Goal: Complete application form: Complete application form

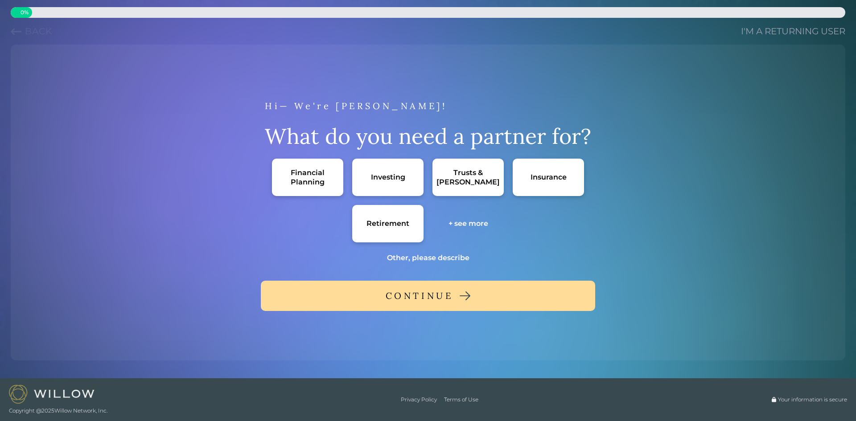
click at [317, 175] on div "Financial Planning" at bounding box center [307, 177] width 53 height 19
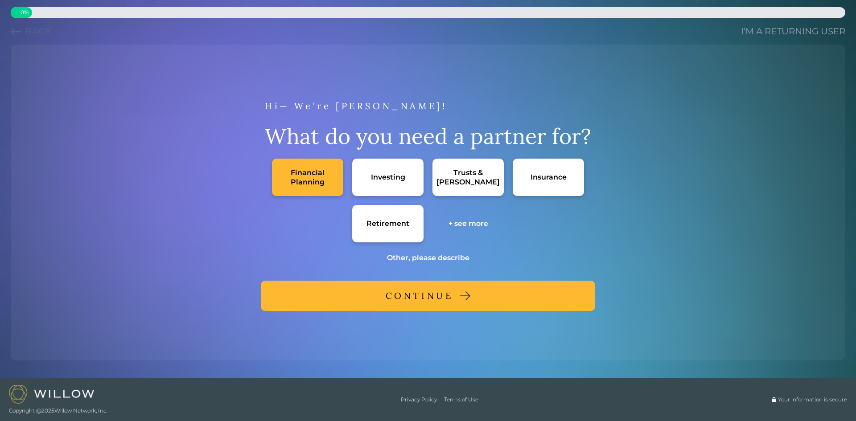
click at [491, 298] on button "CONTINUE" at bounding box center [428, 296] width 334 height 30
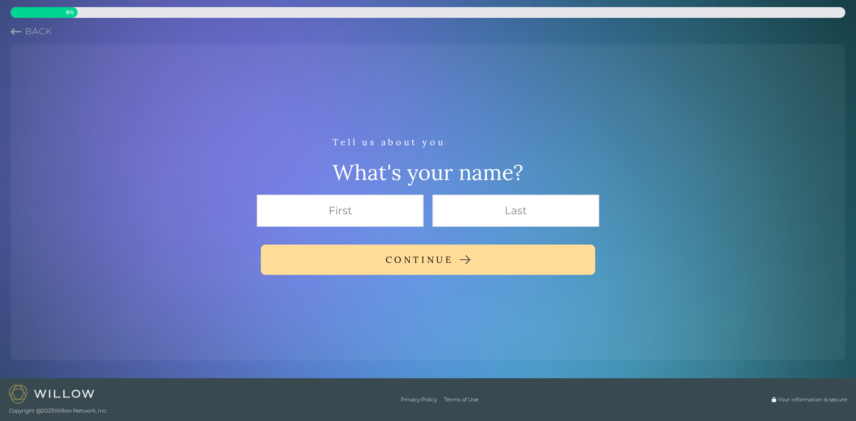
click at [404, 234] on div "Tell us about you What's your name? CONTINUE" at bounding box center [427, 203] width 827 height 302
click at [397, 222] on input "text" at bounding box center [340, 211] width 167 height 32
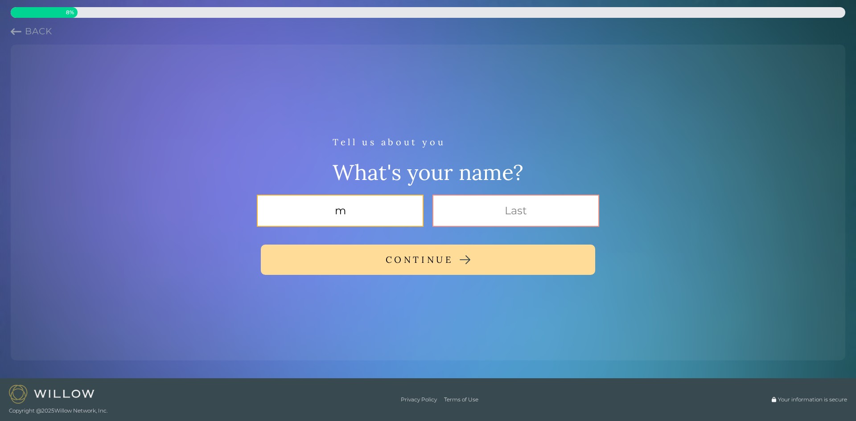
type input "m"
click at [497, 213] on input "text" at bounding box center [515, 211] width 167 height 32
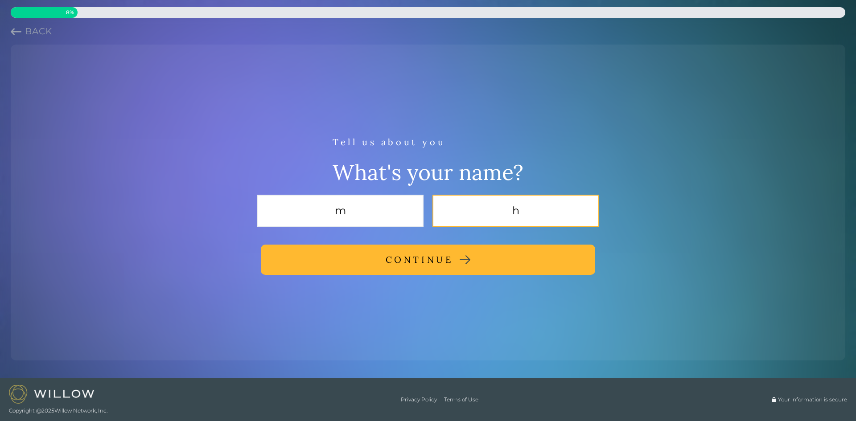
type input "h"
click at [512, 263] on button "CONTINUE" at bounding box center [428, 260] width 334 height 30
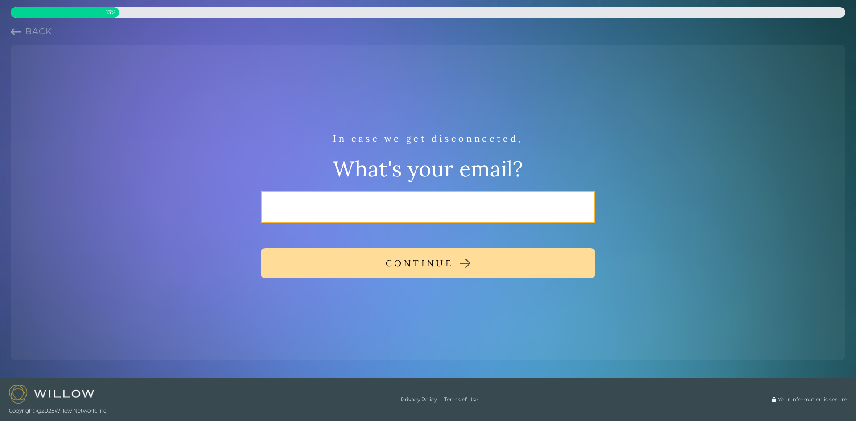
click at [495, 212] on input "email" at bounding box center [428, 207] width 334 height 32
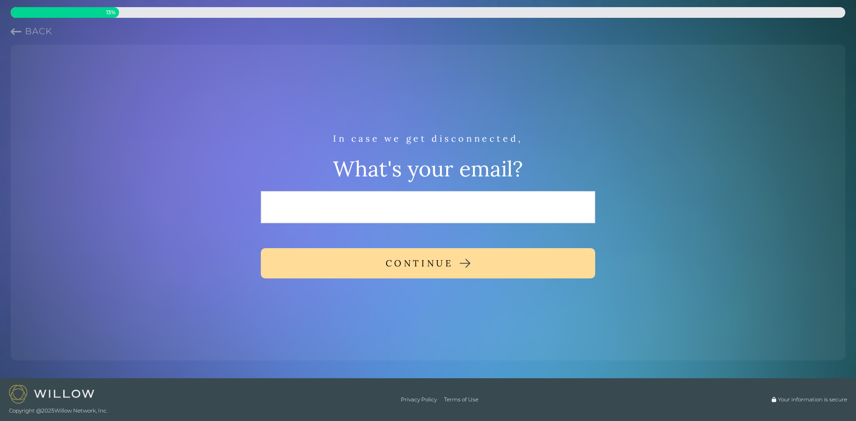
click at [465, 290] on div "In case we get disconnected, What's your email? CONTINUE" at bounding box center [427, 203] width 827 height 302
drag, startPoint x: 451, startPoint y: 242, endPoint x: 353, endPoint y: 181, distance: 116.5
click at [439, 243] on div "In case we get disconnected, What's your email? CONTINUE" at bounding box center [427, 203] width 827 height 302
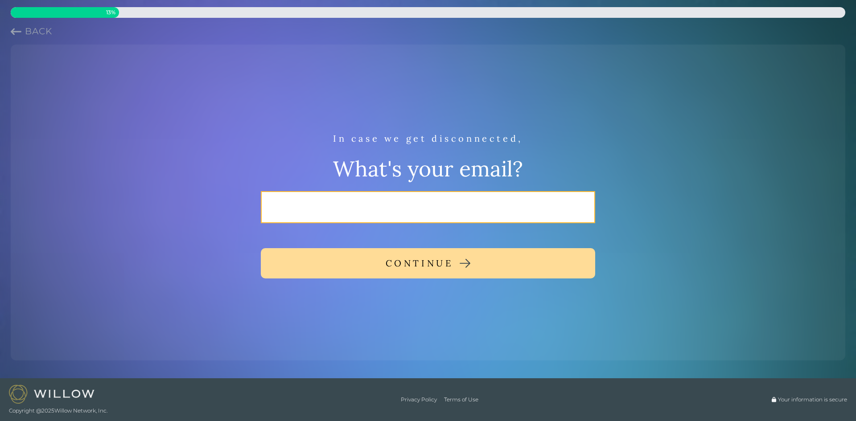
click at [426, 215] on input "email" at bounding box center [428, 207] width 334 height 32
type input "n"
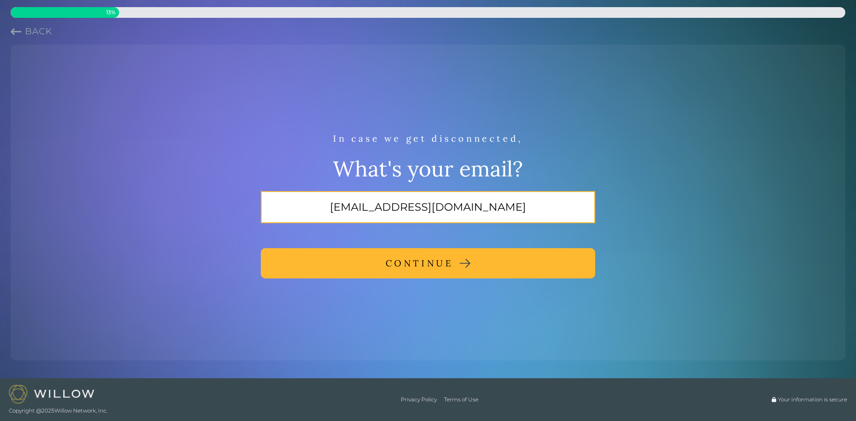
type input "[EMAIL_ADDRESS][DOMAIN_NAME]"
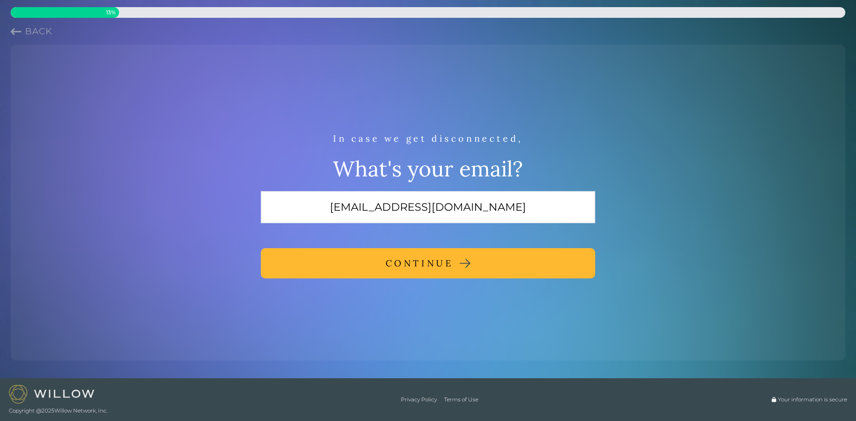
click at [454, 262] on button "CONTINUE" at bounding box center [428, 263] width 334 height 30
